Goal: Find contact information: Find contact information

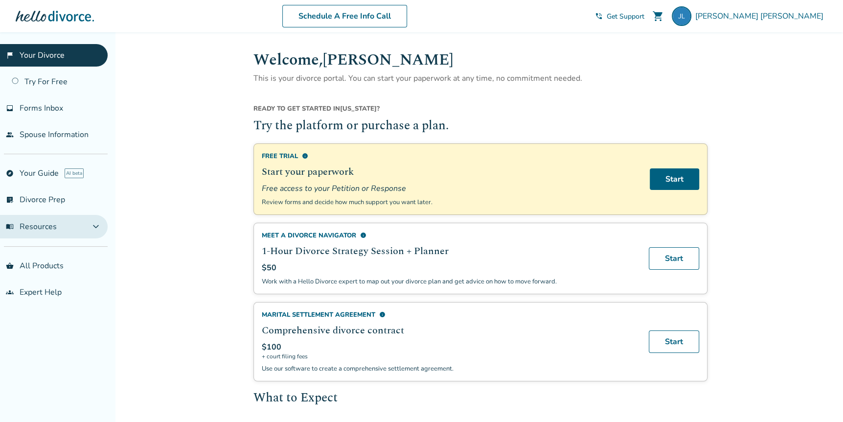
click at [96, 225] on span "expand_more" at bounding box center [96, 227] width 12 height 12
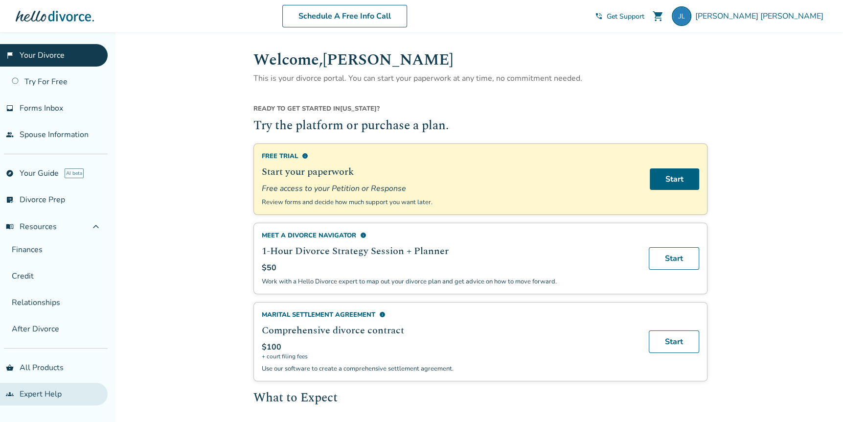
click at [36, 393] on link "groups Expert Help" at bounding box center [54, 394] width 108 height 23
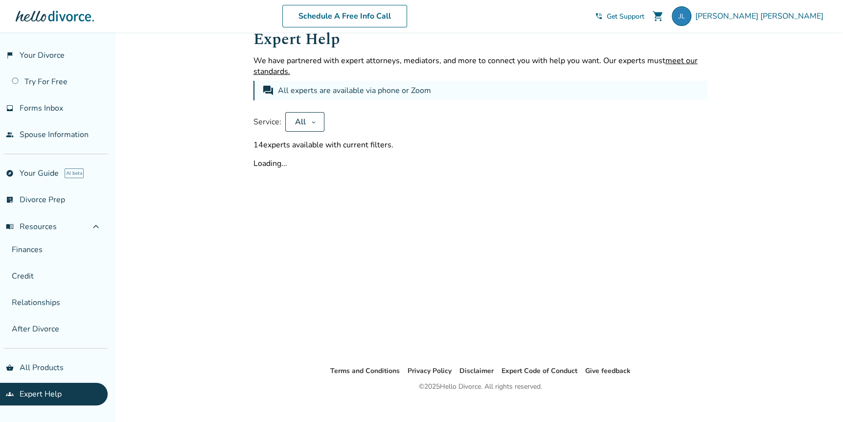
scroll to position [32, 0]
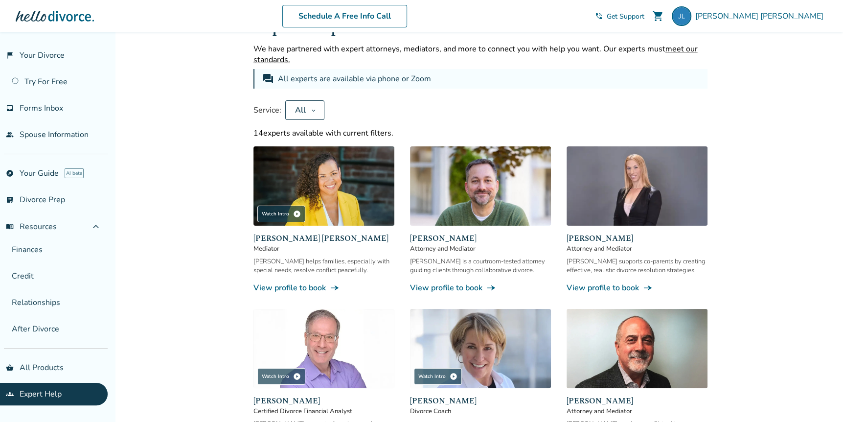
click at [296, 406] on span "Certified Divorce Financial Analyst" at bounding box center [323, 410] width 141 height 9
click at [316, 365] on img at bounding box center [323, 348] width 141 height 79
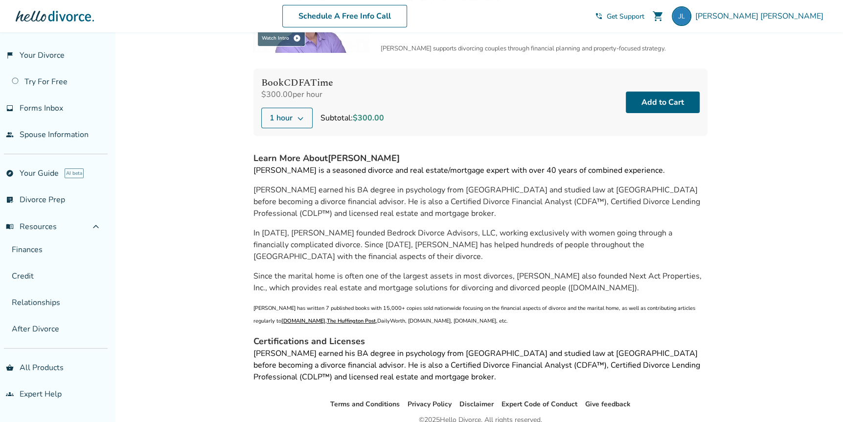
scroll to position [114, 0]
